Goal: Information Seeking & Learning: Learn about a topic

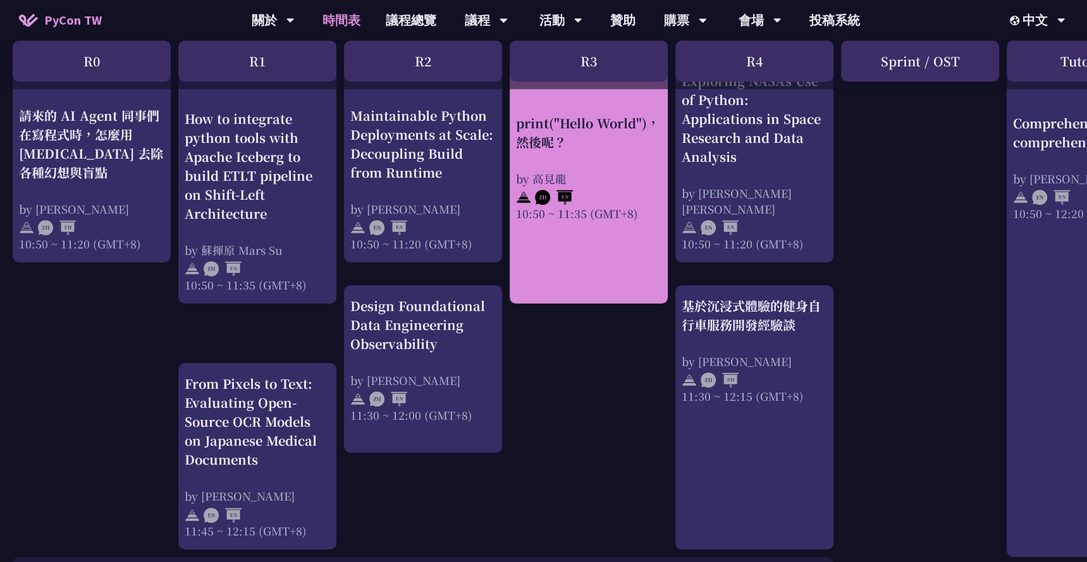
scroll to position [519, 0]
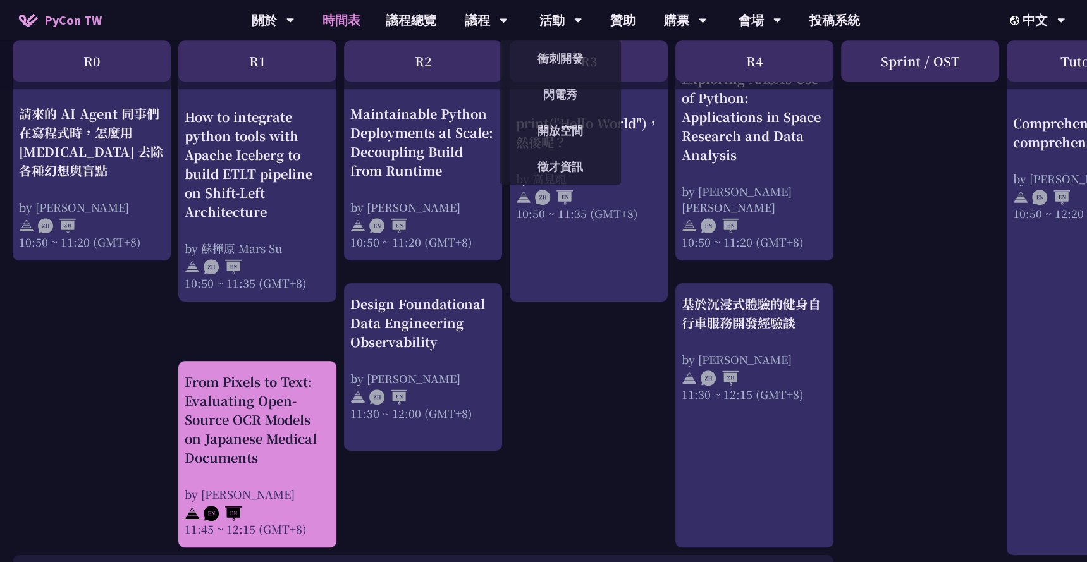
click at [228, 438] on div "From Pixels to Text: Evaluating Open-Source OCR Models on Japanese Medical Docu…" at bounding box center [257, 420] width 145 height 95
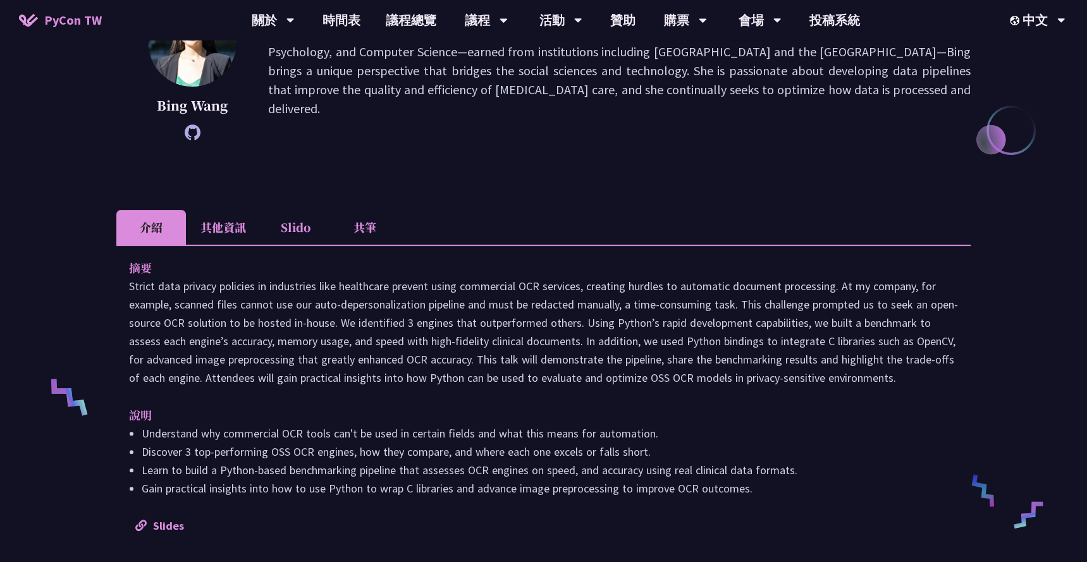
scroll to position [271, 0]
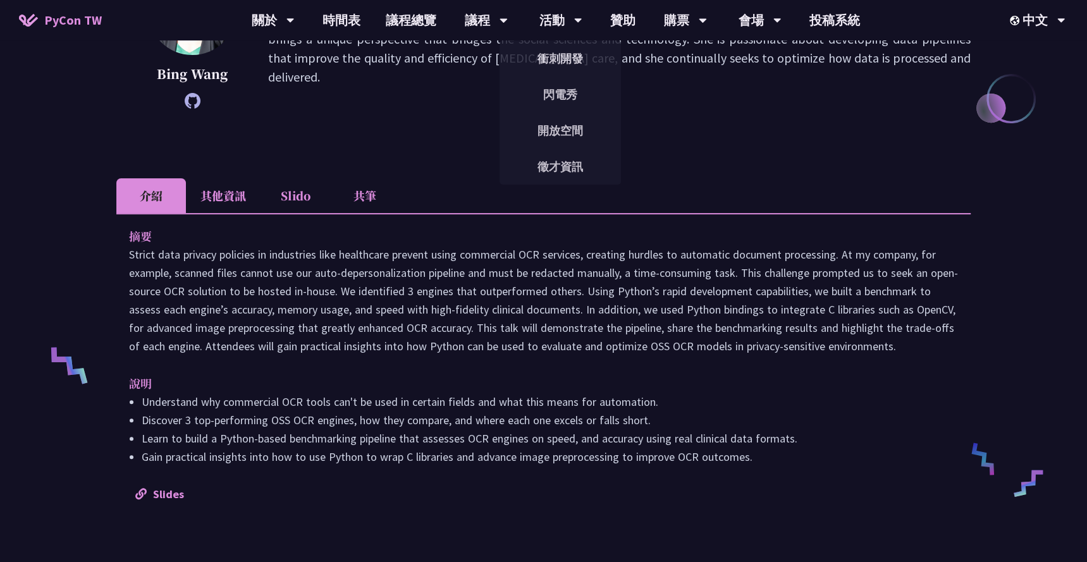
click at [248, 190] on li "其他資訊" at bounding box center [223, 195] width 75 height 35
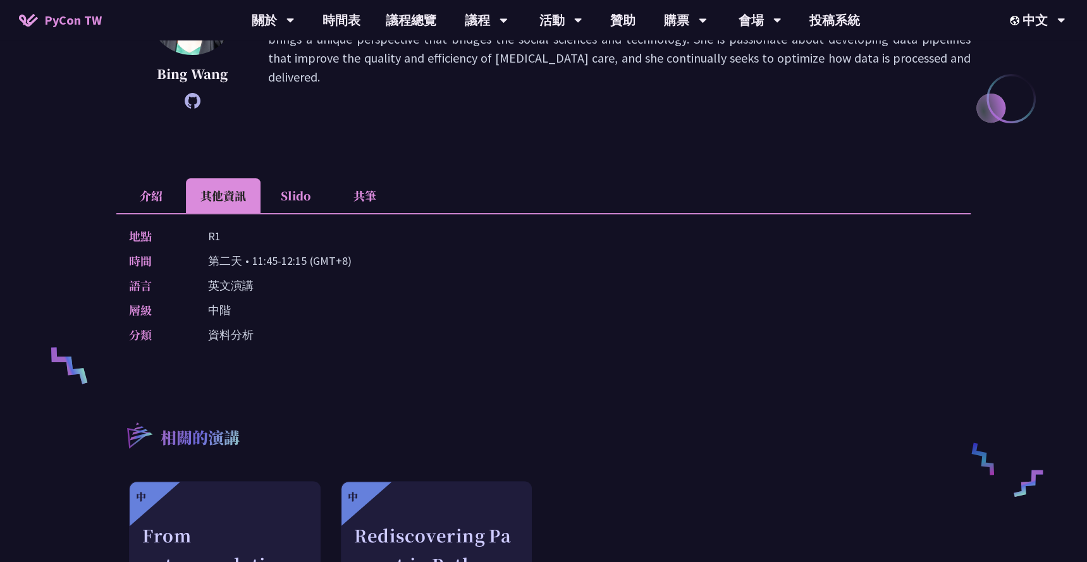
click at [298, 201] on li "Slido" at bounding box center [296, 195] width 70 height 35
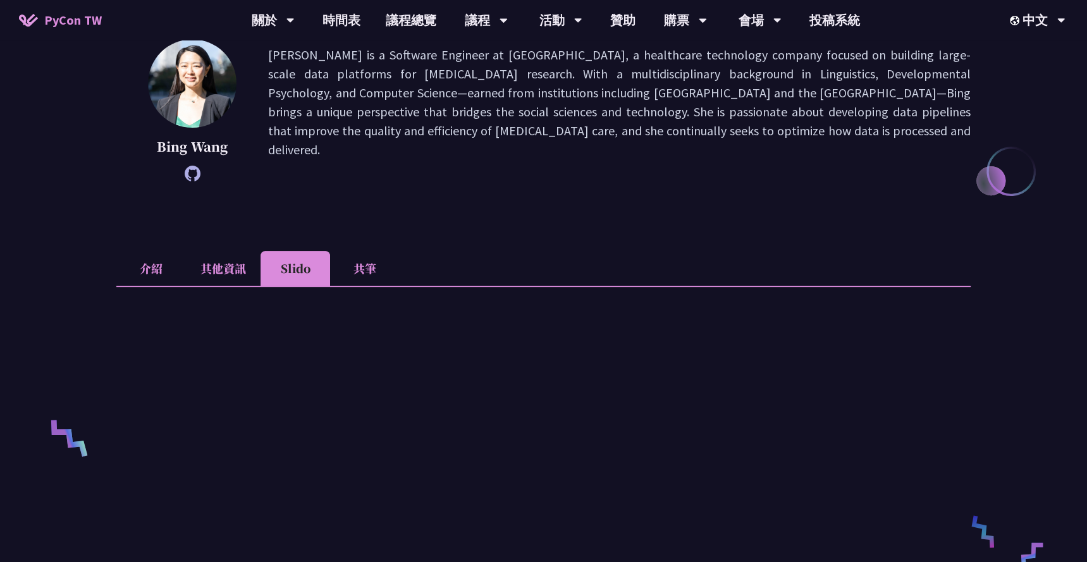
scroll to position [195, 0]
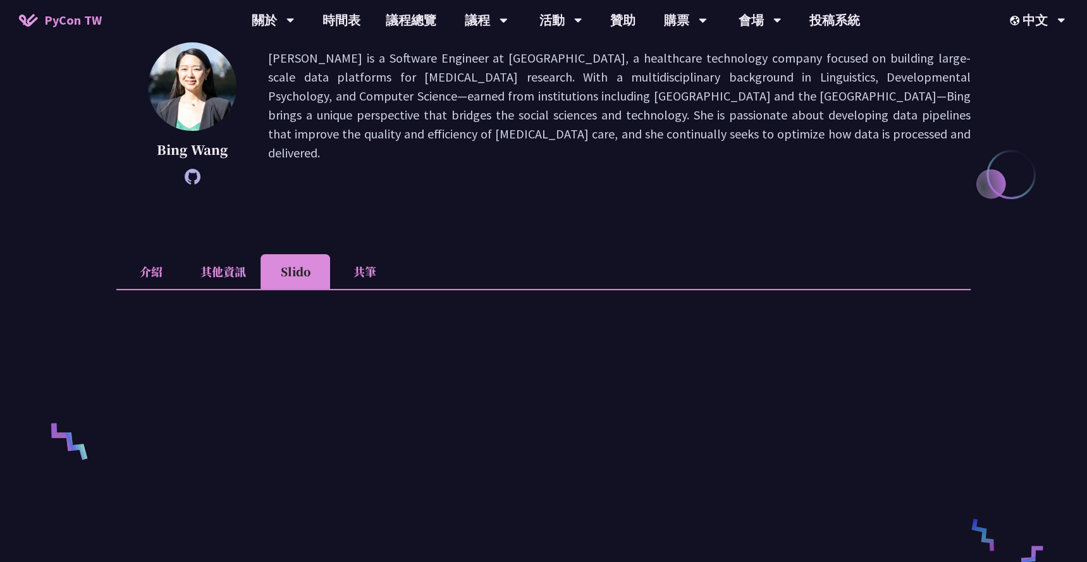
click at [157, 259] on li "介紹" at bounding box center [151, 271] width 70 height 35
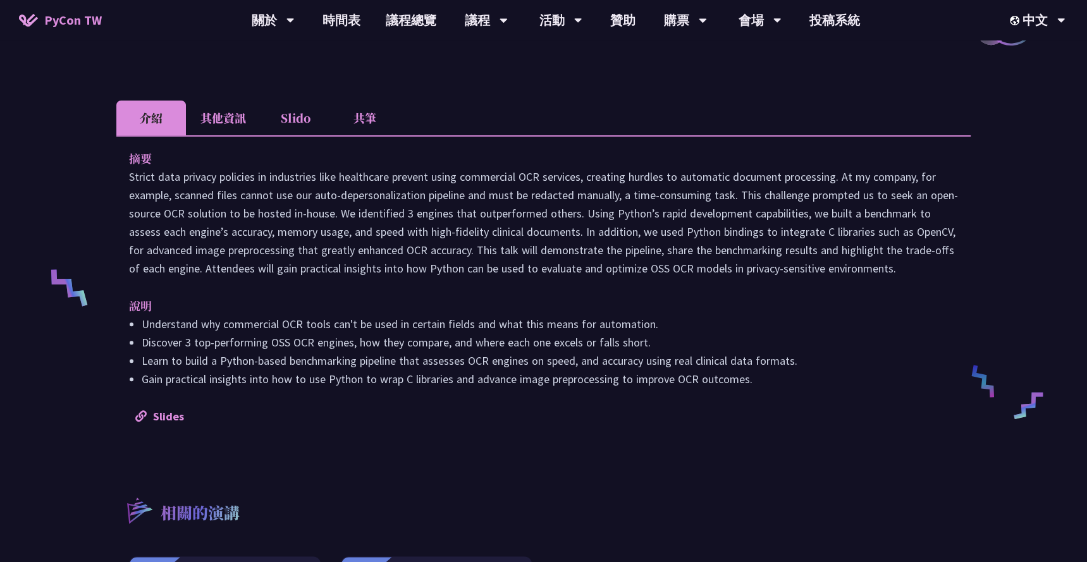
scroll to position [349, 0]
click at [344, 13] on link "時間表" at bounding box center [341, 20] width 63 height 40
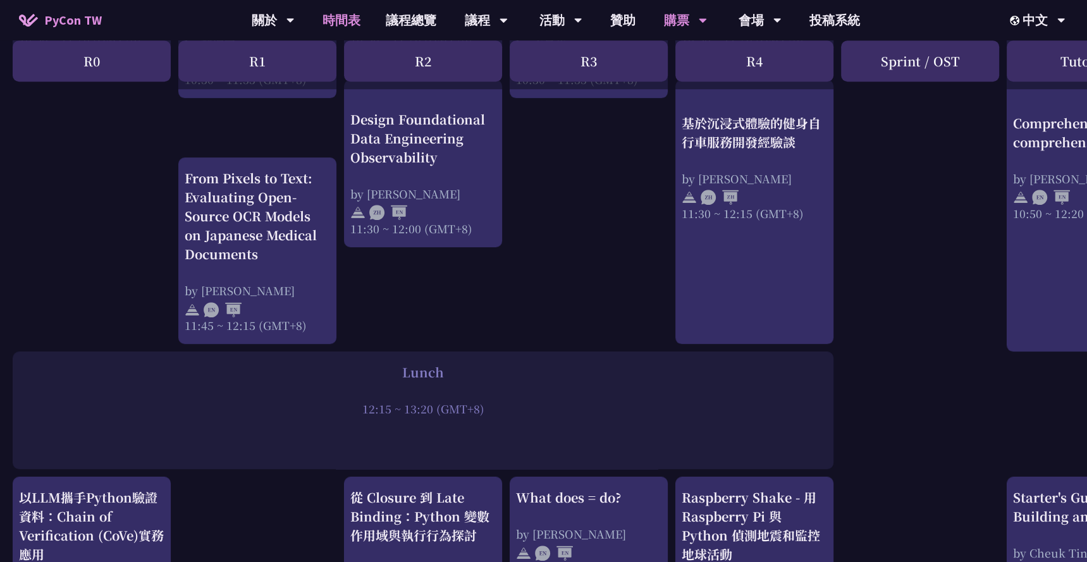
scroll to position [650, 0]
